Goal: Task Accomplishment & Management: Manage account settings

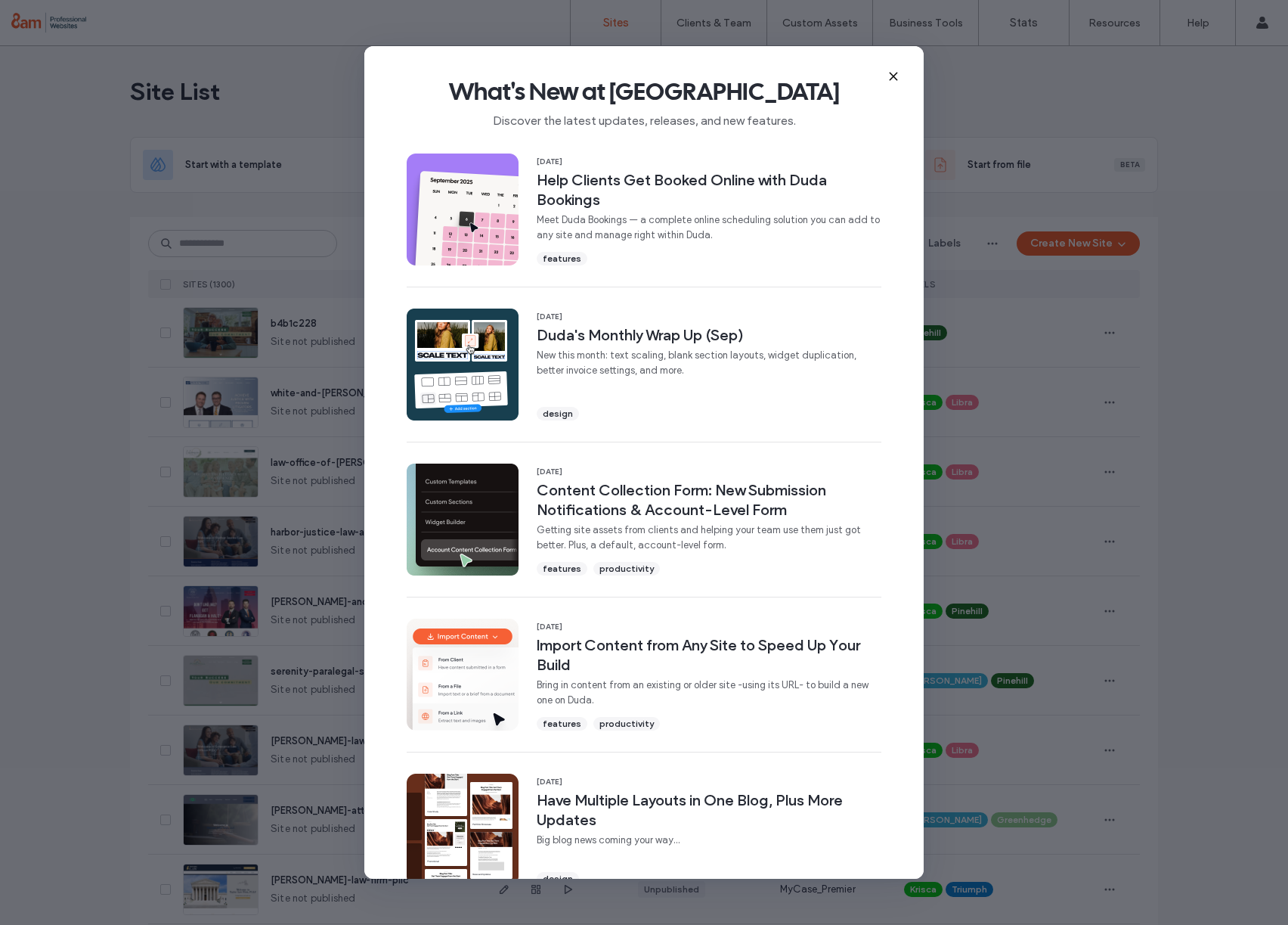
click at [890, 73] on use at bounding box center [892, 75] width 7 height 7
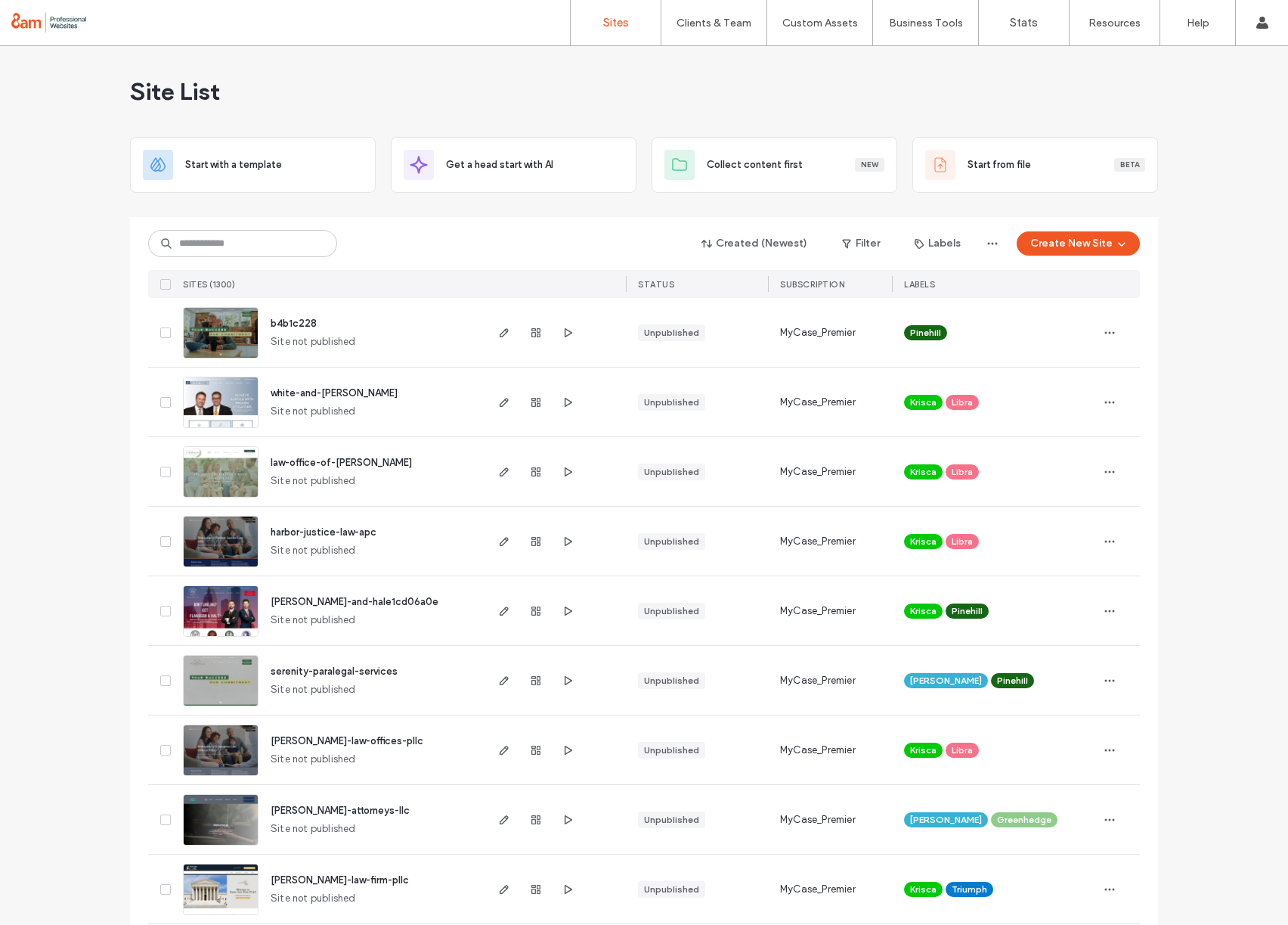
click at [896, 74] on div "Site List" at bounding box center [644, 91] width 1028 height 91
drag, startPoint x: 496, startPoint y: 336, endPoint x: 370, endPoint y: 1, distance: 357.9
click at [0, 0] on div "Sites Clients & Team Client Management Custom Assets Custom Templates Custom Se…" at bounding box center [644, 462] width 1288 height 925
click at [163, 333] on icon at bounding box center [165, 333] width 5 height 5
click at [219, 236] on button "Assign Labels" at bounding box center [203, 243] width 110 height 24
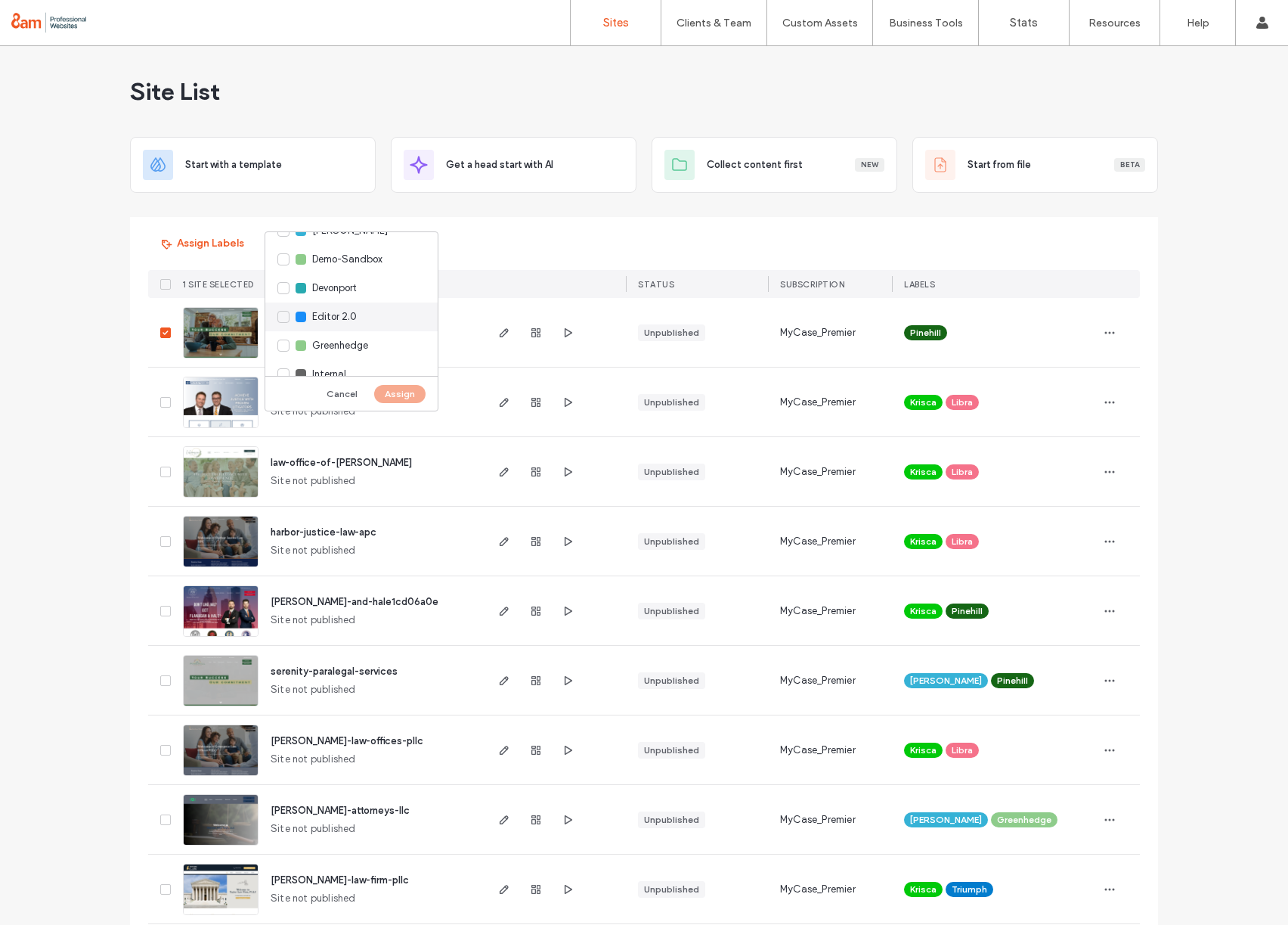
scroll to position [270, 0]
click at [284, 273] on div "[PERSON_NAME]" at bounding box center [351, 270] width 172 height 28
click at [391, 396] on button "Assign" at bounding box center [399, 394] width 51 height 18
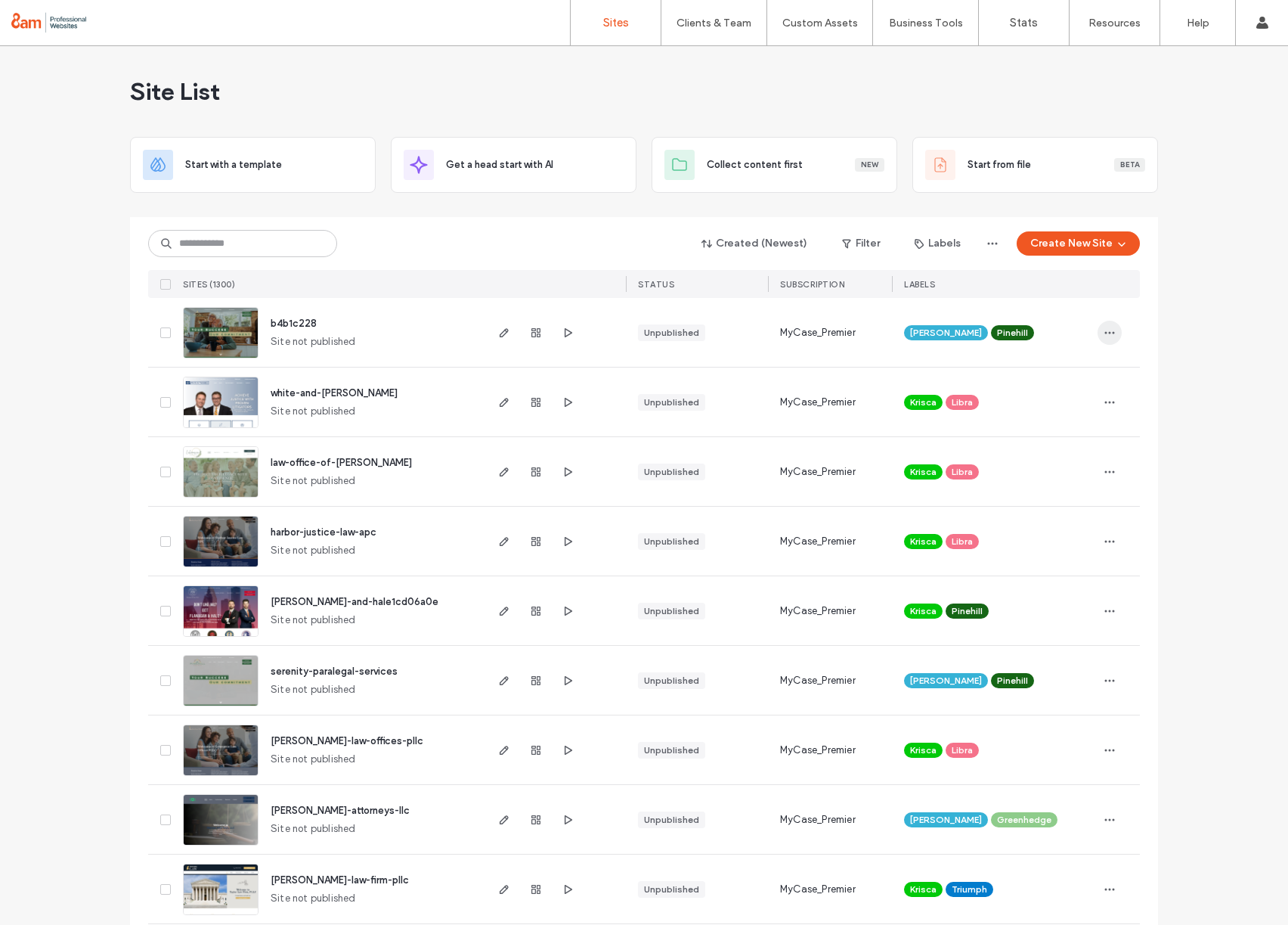
click at [1104, 328] on icon "button" at bounding box center [1110, 333] width 12 height 12
click at [1038, 368] on span "Rename Site" at bounding box center [1038, 372] width 58 height 15
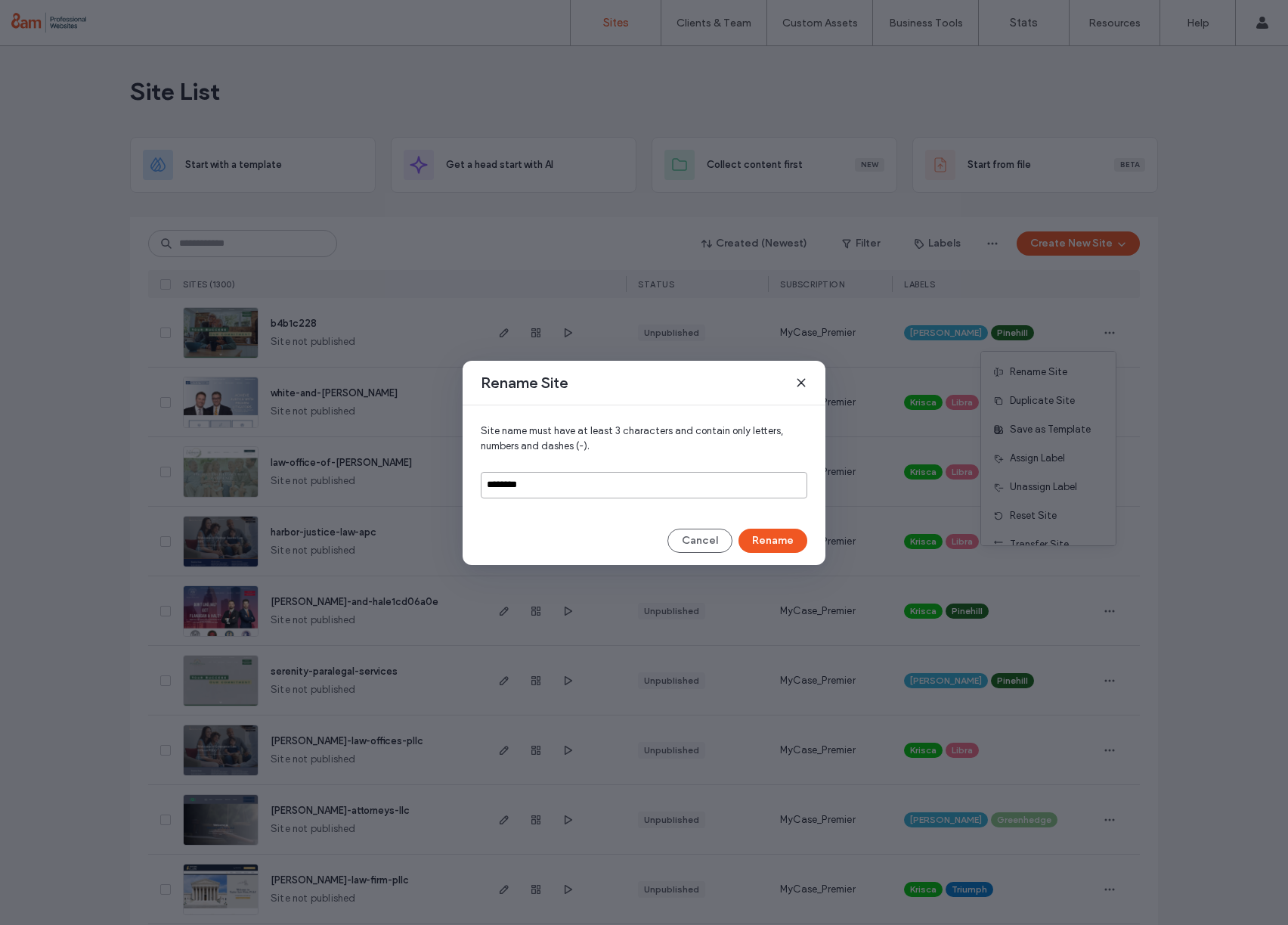
click at [515, 485] on input "********" at bounding box center [644, 485] width 326 height 26
type input "**********"
click at [773, 545] on button "Rename" at bounding box center [773, 540] width 69 height 24
